Goal: Check status

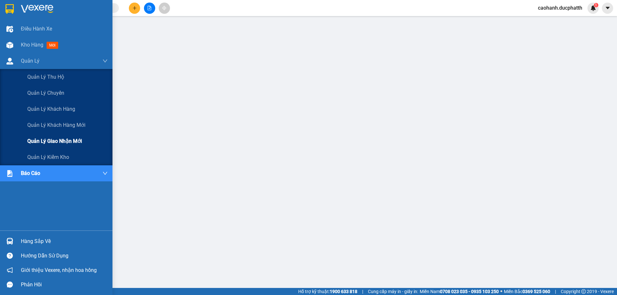
click at [66, 139] on span "Quản lý giao nhận mới" at bounding box center [54, 141] width 55 height 8
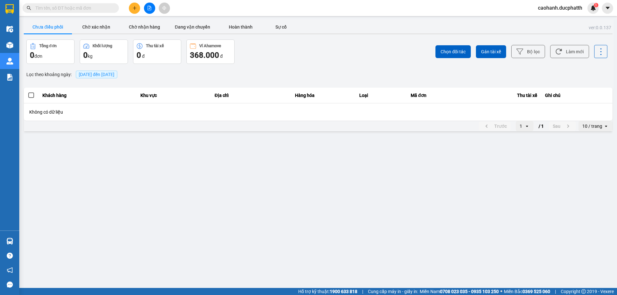
click at [95, 73] on span "[DATE] đến [DATE]" at bounding box center [97, 74] width 36 height 5
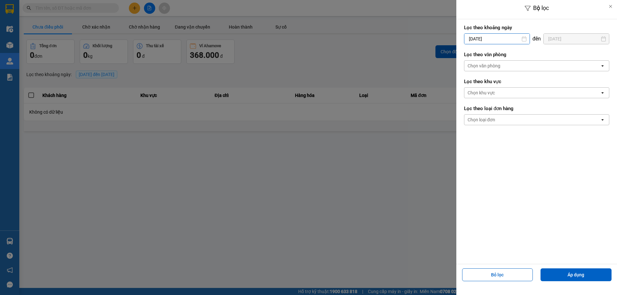
click at [485, 39] on input "[DATE]" at bounding box center [496, 39] width 65 height 10
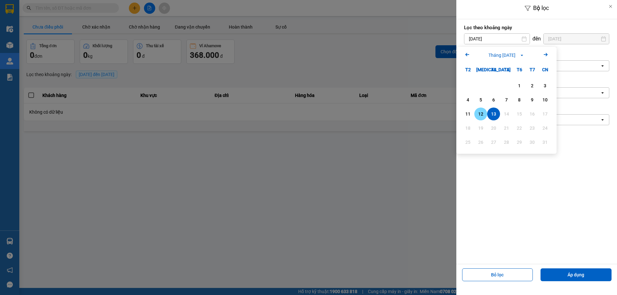
drag, startPoint x: 481, startPoint y: 117, endPoint x: 533, endPoint y: 55, distance: 80.8
click at [481, 117] on div "12" at bounding box center [480, 114] width 9 height 8
type input "[DATE]"
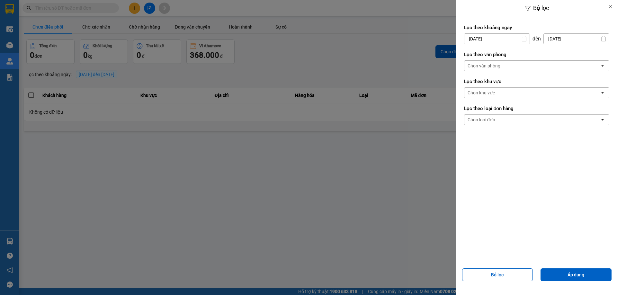
click at [564, 33] on div "Lọc theo khoảng [DATE] Press the down arrow key to interact with the calendar a…" at bounding box center [536, 34] width 145 height 24
click at [561, 40] on input "[DATE]" at bounding box center [576, 39] width 65 height 10
drag, startPoint x: 540, startPoint y: 114, endPoint x: 555, endPoint y: 145, distance: 33.6
click at [541, 114] on div "12" at bounding box center [541, 114] width 9 height 8
type input "[DATE]"
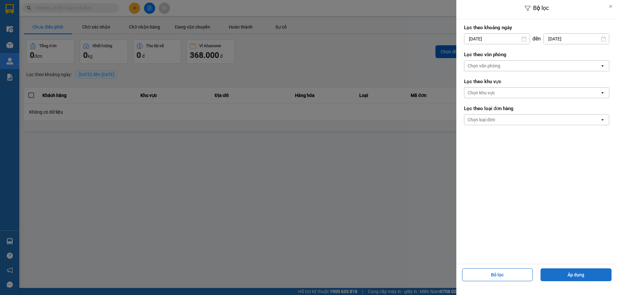
click at [558, 275] on button "Áp dụng" at bounding box center [576, 275] width 71 height 13
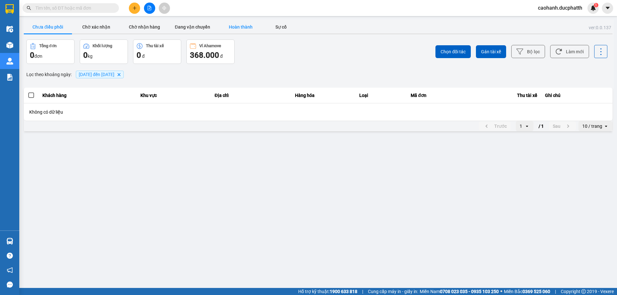
click at [249, 26] on button "Hoàn thành" at bounding box center [241, 27] width 48 height 13
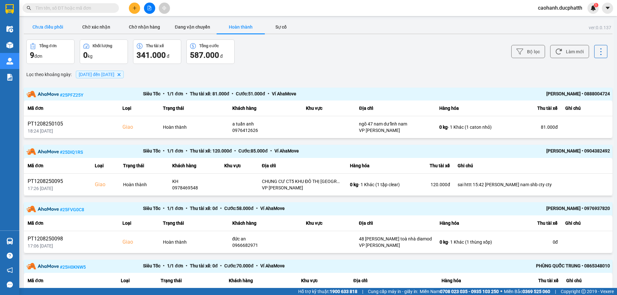
click at [61, 29] on button "Chưa điều phối" at bounding box center [48, 27] width 48 height 13
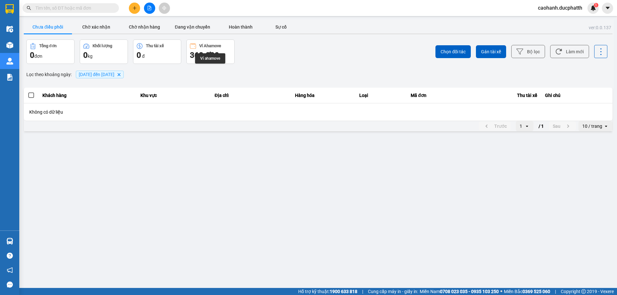
click at [220, 50] on div "368.000 đ" at bounding box center [210, 55] width 41 height 10
click at [117, 71] on span "[DATE] đến [DATE] [GEOGRAPHIC_DATA]" at bounding box center [100, 75] width 48 height 8
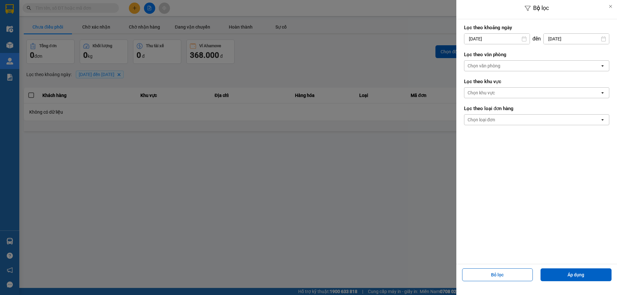
click at [483, 36] on input "[DATE]" at bounding box center [496, 39] width 65 height 10
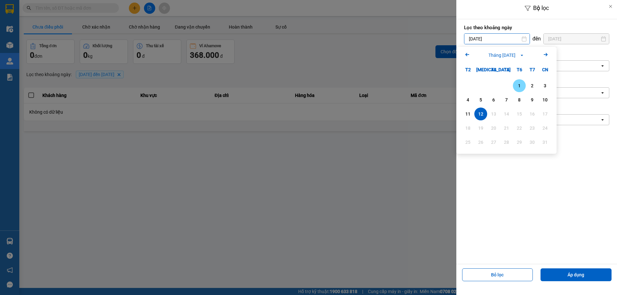
click at [519, 81] on div "1" at bounding box center [519, 85] width 13 height 13
type input "[DATE]"
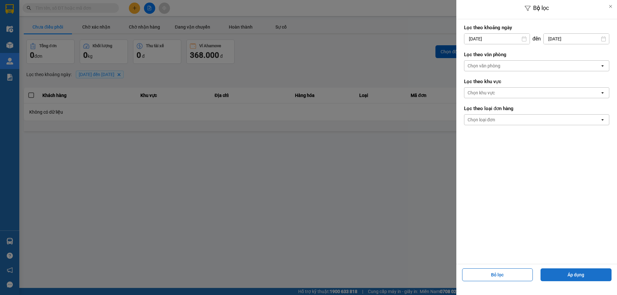
click at [565, 275] on button "Áp dụng" at bounding box center [576, 275] width 71 height 13
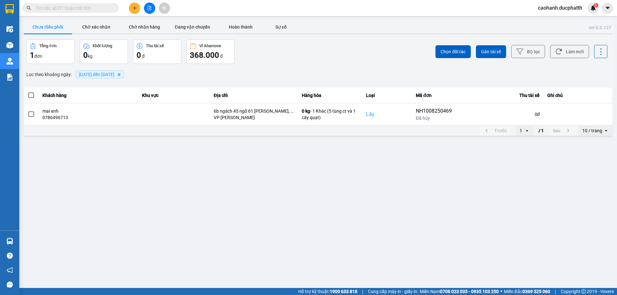
click at [55, 8] on input "text" at bounding box center [73, 7] width 76 height 7
paste input "NN1208250127"
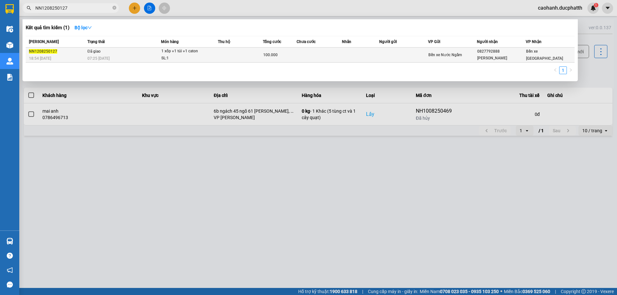
type input "NN1208250127"
click at [114, 52] on td "Đã giao 07:25 [DATE]" at bounding box center [123, 55] width 75 height 15
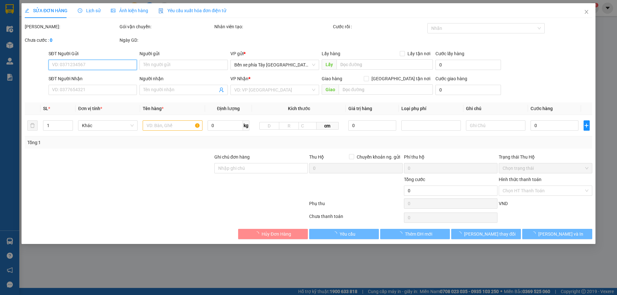
type input "0827792888"
type input "[PERSON_NAME]"
type input "100.000"
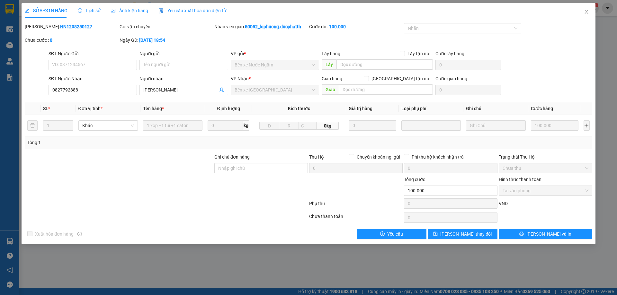
click at [93, 12] on span "Lịch sử" at bounding box center [89, 10] width 23 height 5
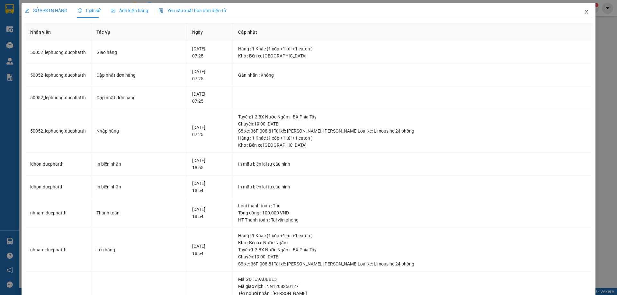
click at [584, 11] on icon "close" at bounding box center [586, 11] width 5 height 5
